Goal: Transaction & Acquisition: Book appointment/travel/reservation

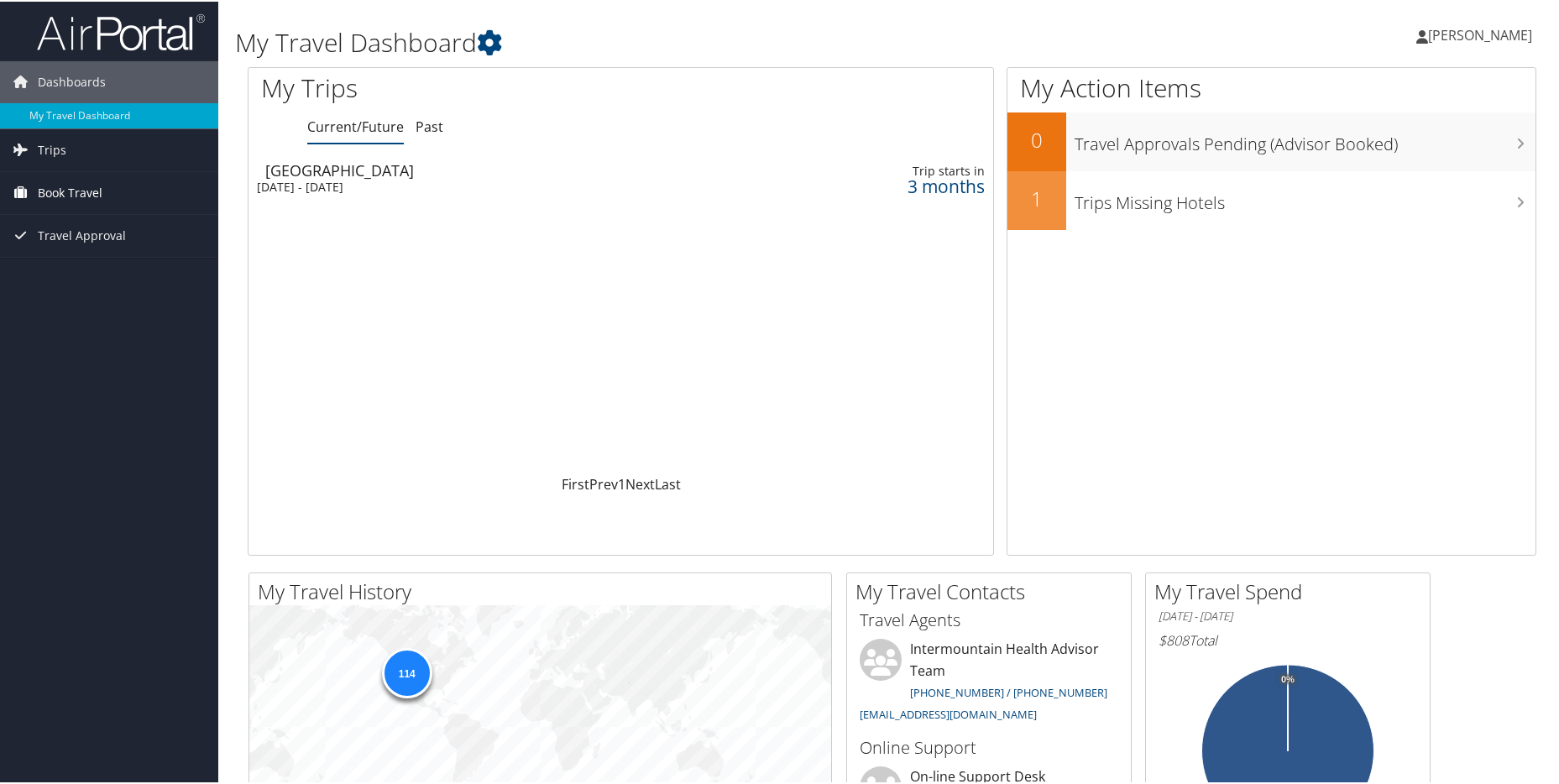
click at [52, 196] on span "Book Travel" at bounding box center [70, 192] width 65 height 42
click at [45, 274] on link "Book/Manage Online Trips" at bounding box center [109, 275] width 218 height 25
click at [66, 187] on span "Book Travel" at bounding box center [70, 192] width 65 height 42
click at [91, 273] on link "Book/Manage Online Trips" at bounding box center [109, 275] width 218 height 25
